Goal: Task Accomplishment & Management: Manage account settings

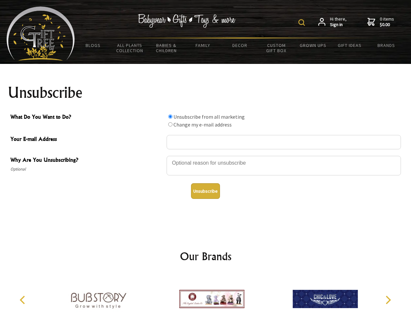
click at [303, 22] on img at bounding box center [302, 22] width 7 height 7
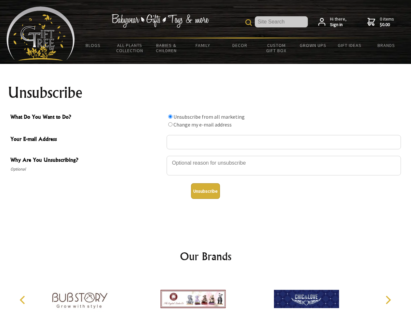
click at [206, 155] on div at bounding box center [284, 166] width 234 height 23
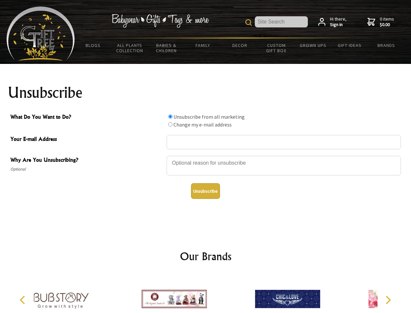
click at [170, 116] on input "What Do You Want to Do?" at bounding box center [170, 116] width 4 height 4
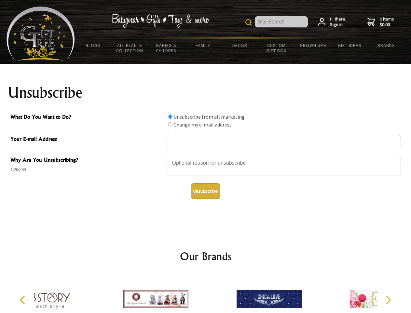
click at [170, 124] on input "What Do You Want to Do?" at bounding box center [170, 124] width 4 height 4
radio input "true"
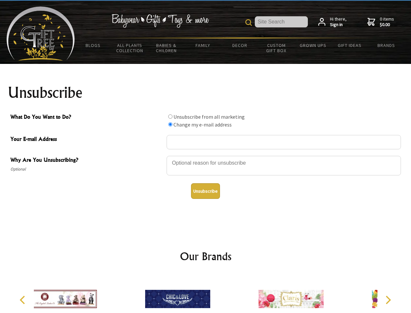
click at [206, 191] on button "Unsubscribe" at bounding box center [205, 191] width 29 height 16
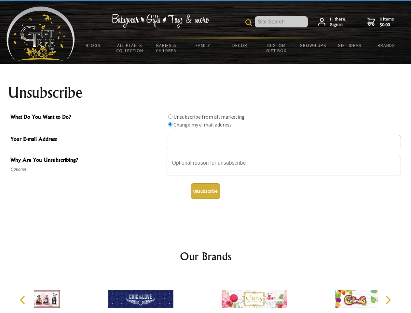
click at [206, 293] on div at bounding box center [254, 299] width 113 height 51
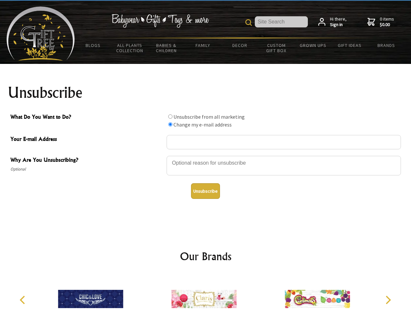
click at [23, 300] on icon "Previous" at bounding box center [23, 299] width 8 height 8
click at [388, 300] on icon "Next" at bounding box center [388, 299] width 8 height 8
